Goal: Navigation & Orientation: Find specific page/section

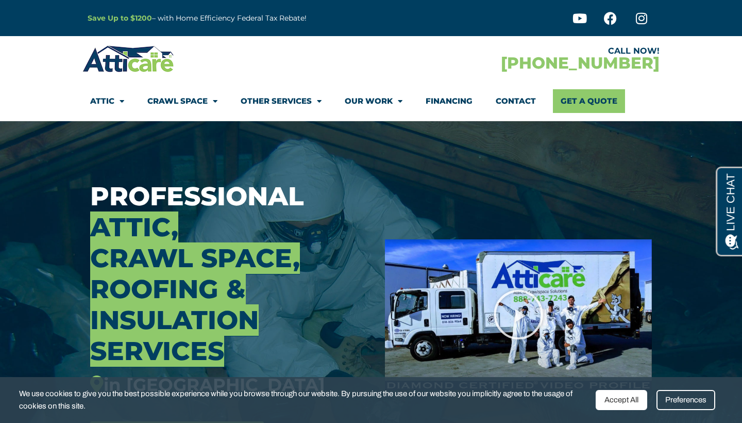
click at [101, 100] on link "Attic" at bounding box center [107, 101] width 34 height 24
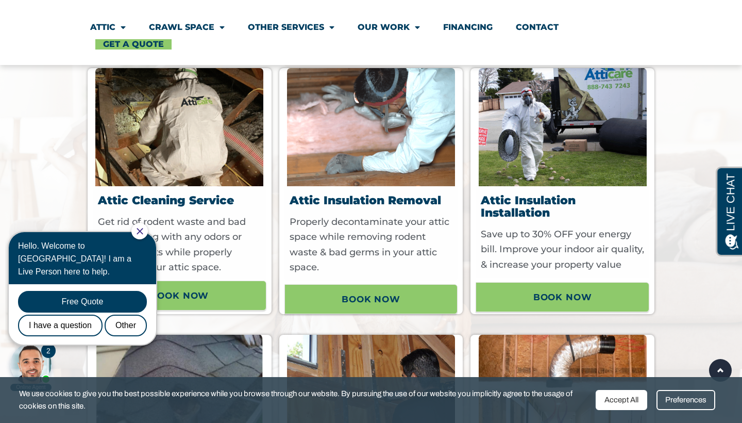
scroll to position [574, 0]
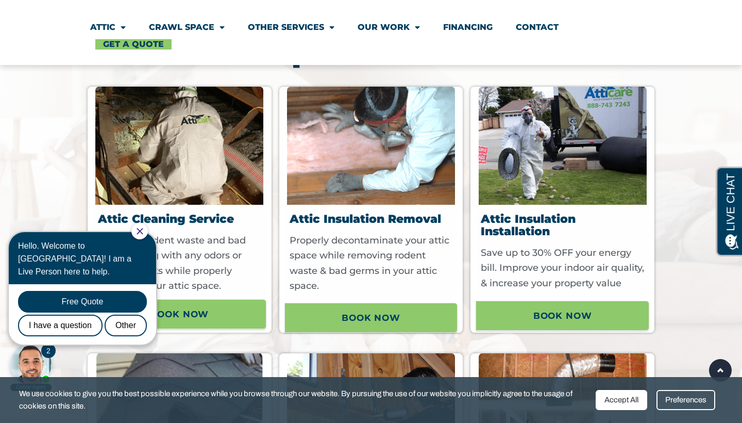
click at [379, 211] on div "Attic Insulation Removal Properly decontaminate your attic space while removing…" at bounding box center [372, 252] width 174 height 94
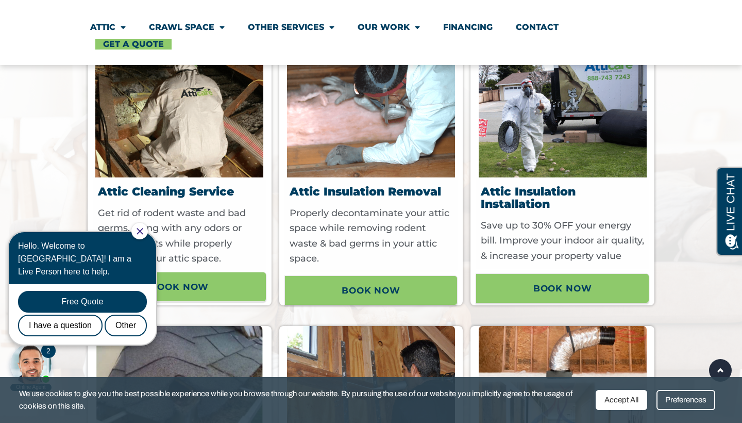
click at [143, 229] on icon "Close Chat" at bounding box center [140, 231] width 7 height 7
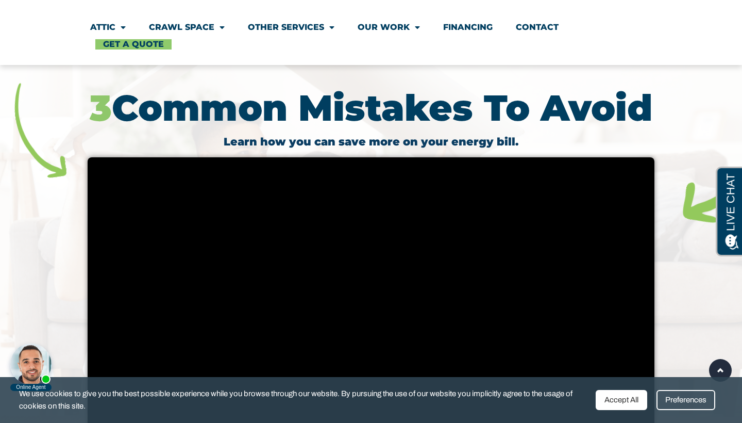
scroll to position [2019, 0]
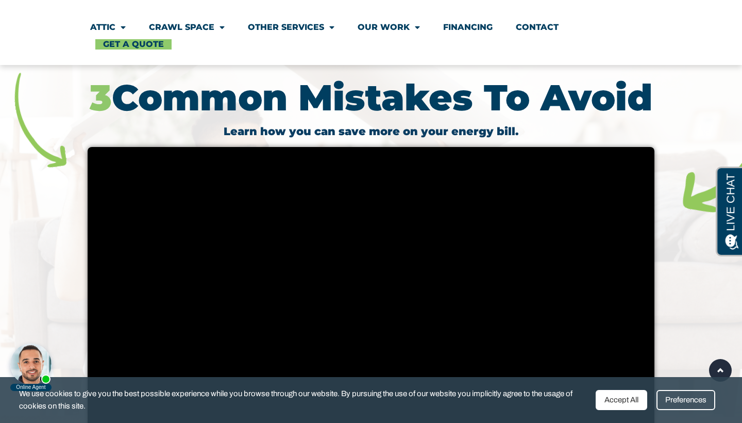
click at [619, 399] on div "Accept All" at bounding box center [622, 400] width 52 height 20
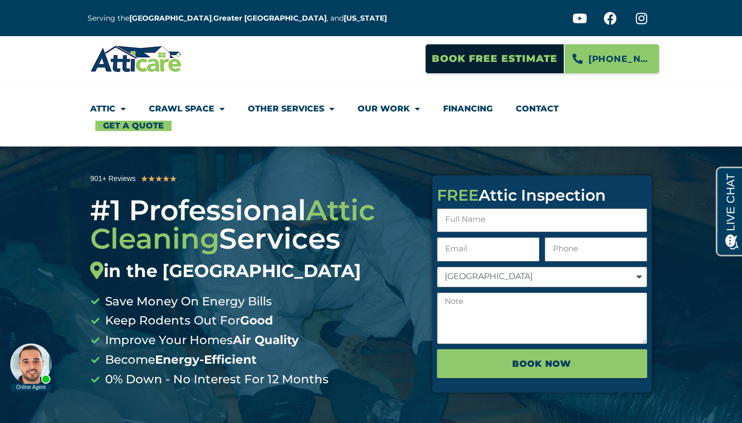
scroll to position [0, 0]
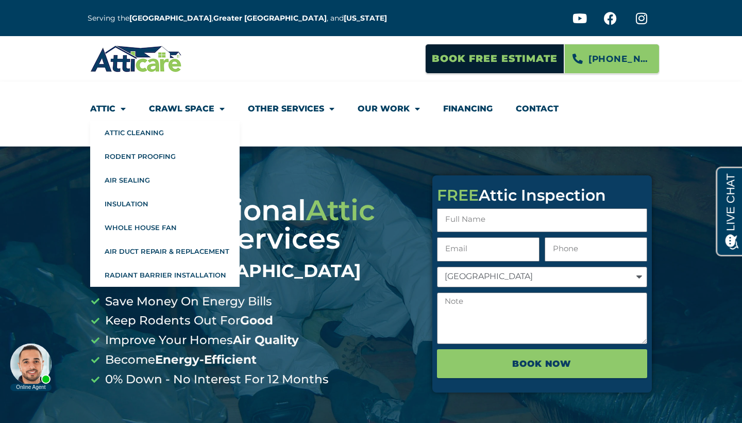
click at [109, 106] on link "Attic" at bounding box center [108, 109] width 36 height 24
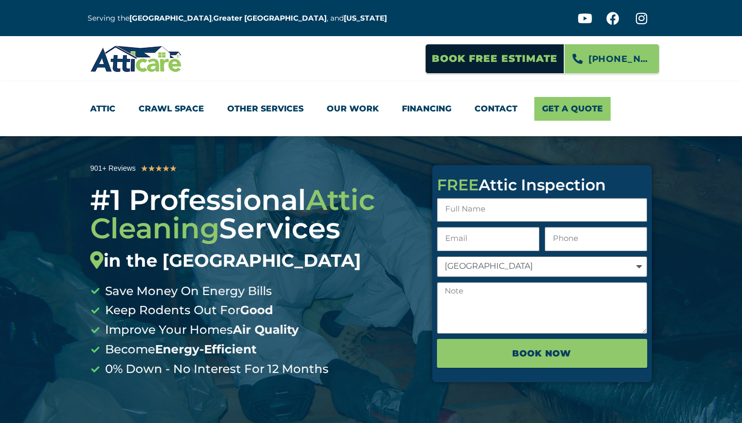
click at [109, 106] on link "Attic" at bounding box center [102, 109] width 25 height 24
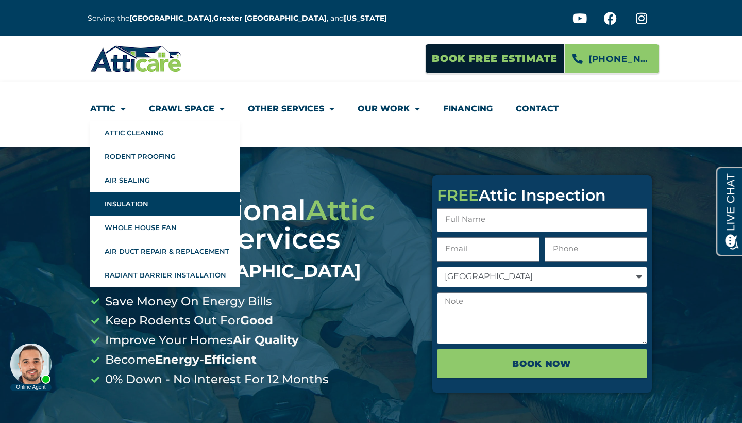
click at [139, 208] on link "Insulation" at bounding box center [165, 204] width 150 height 24
